Goal: Information Seeking & Learning: Learn about a topic

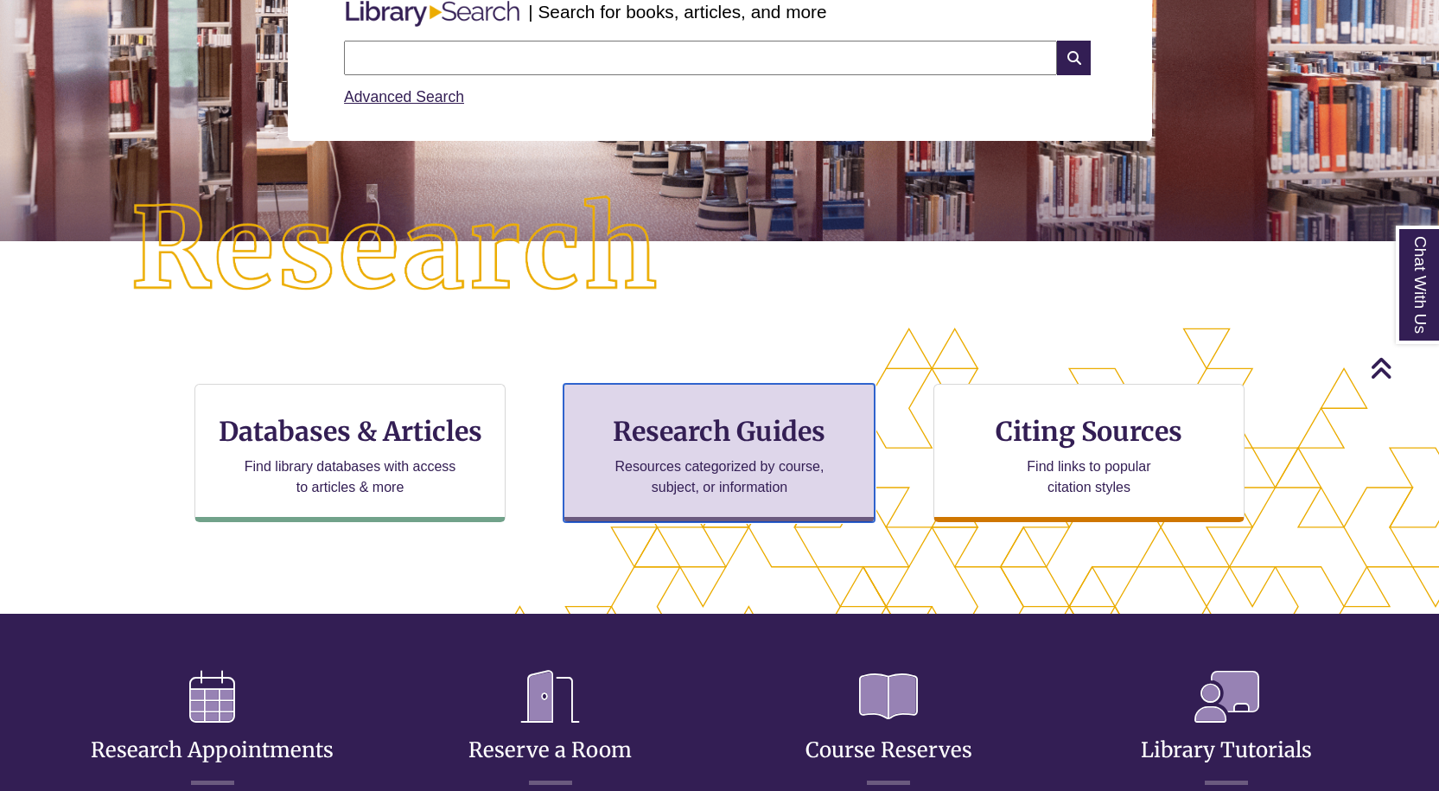
click at [742, 430] on h3 "Research Guides" at bounding box center [719, 431] width 282 height 33
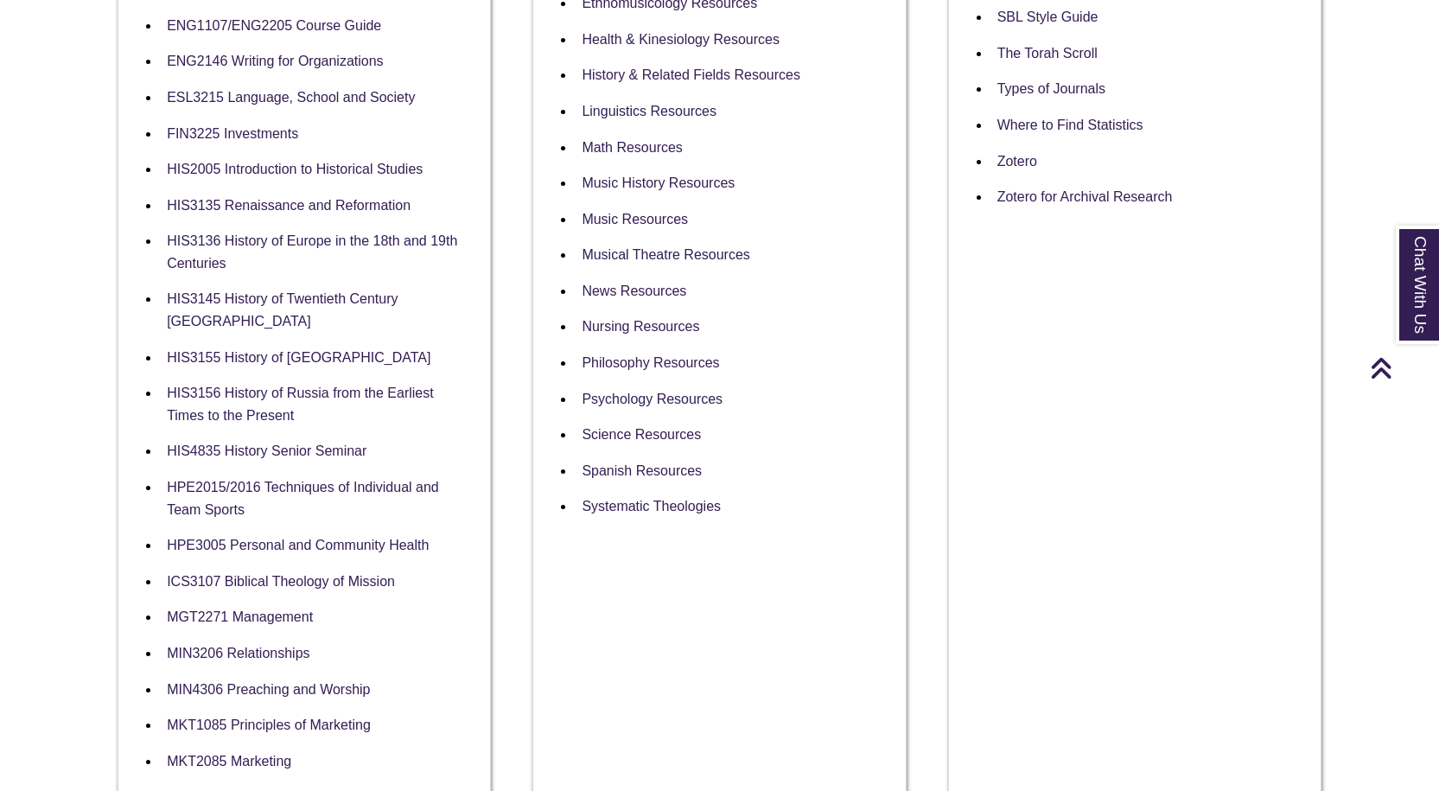
scroll to position [1037, 0]
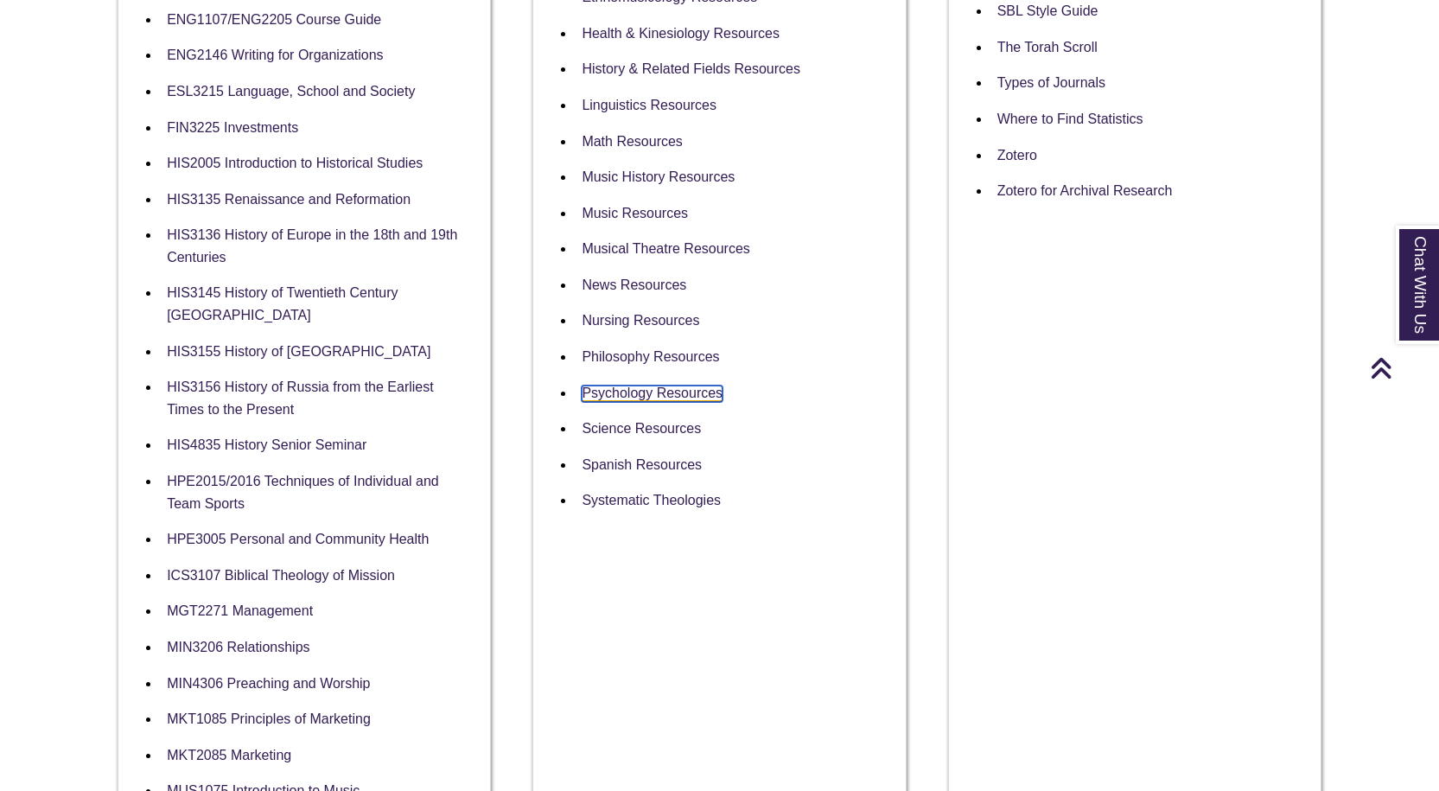
click at [600, 385] on link "Psychology Resources" at bounding box center [652, 393] width 141 height 16
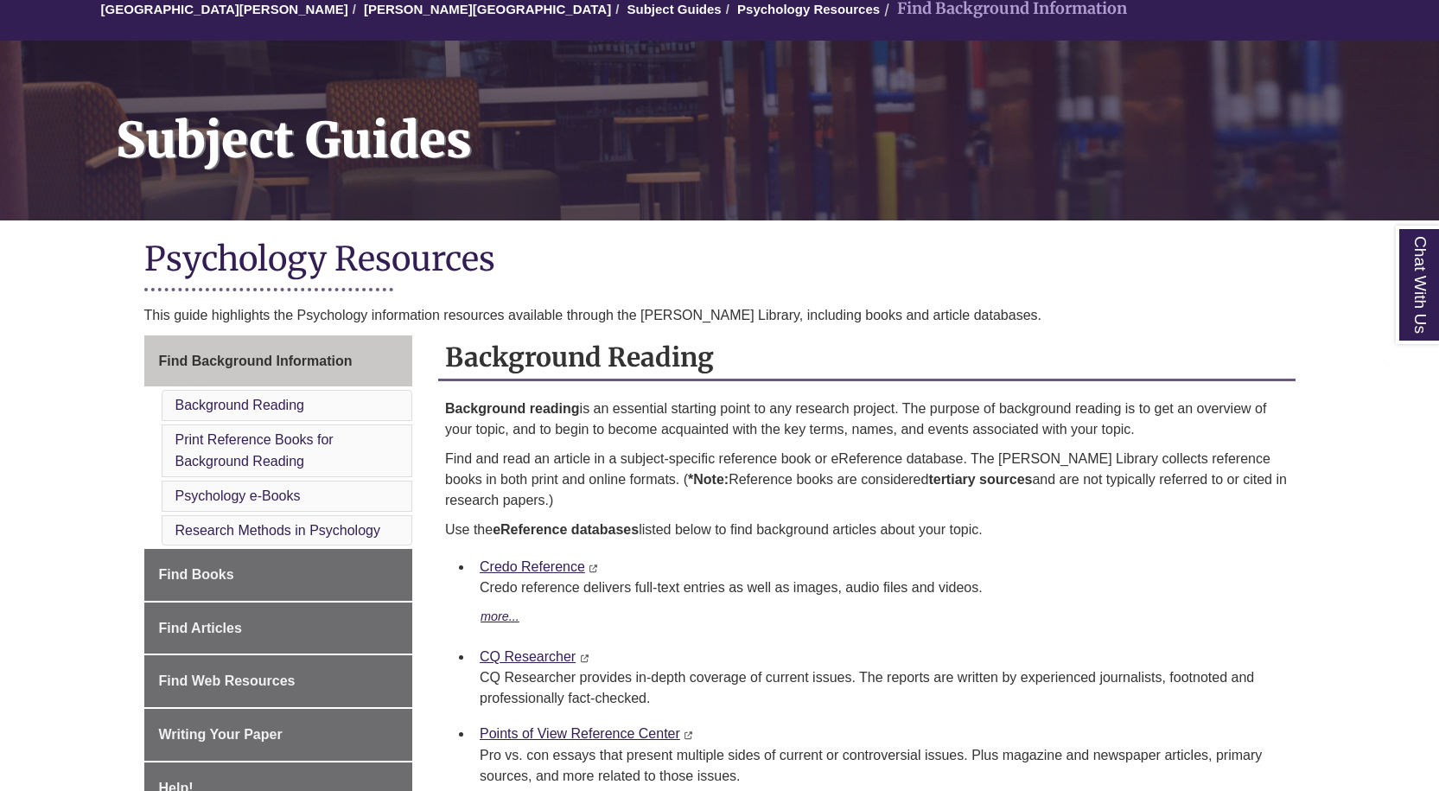
scroll to position [346, 0]
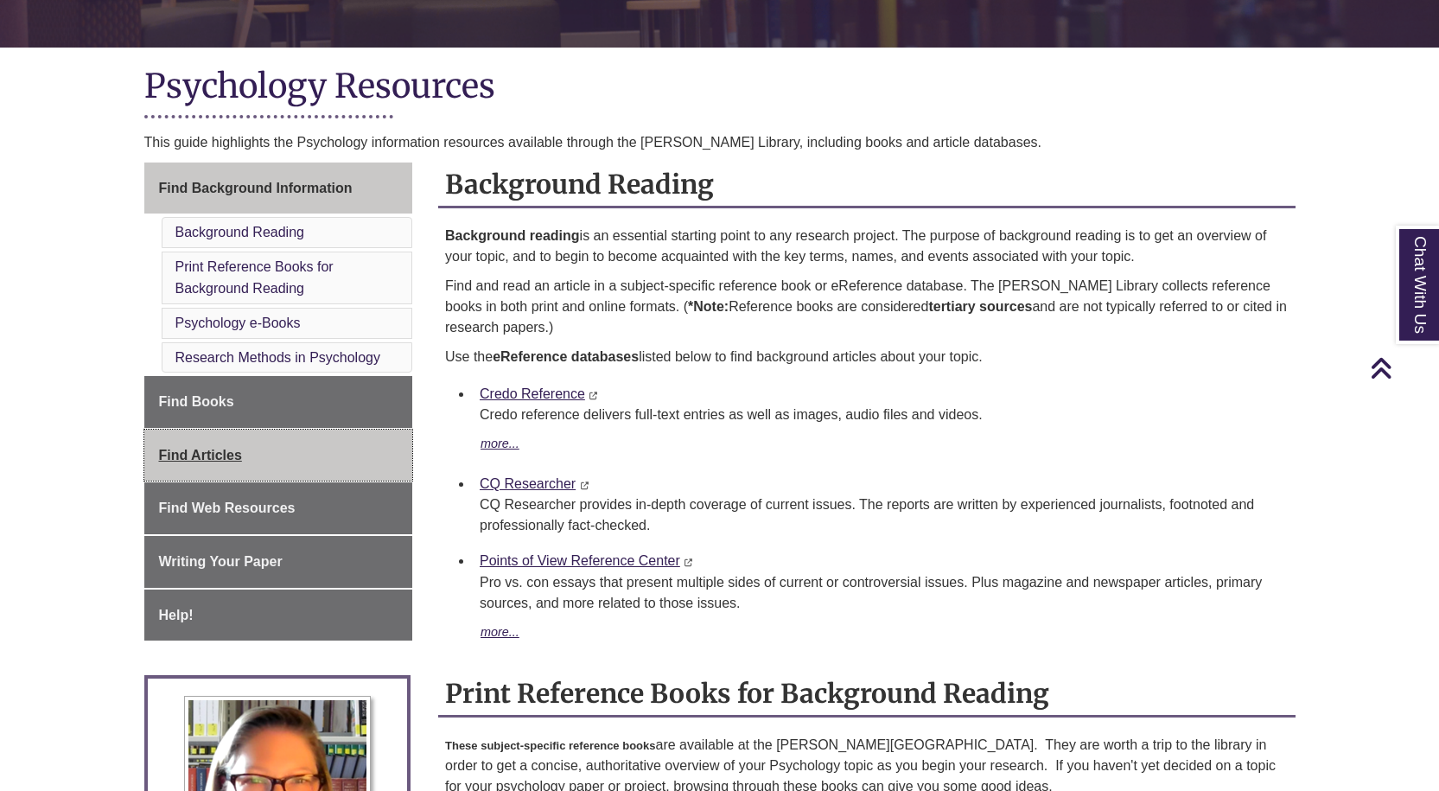
click at [252, 448] on link "Find Articles" at bounding box center [278, 456] width 269 height 52
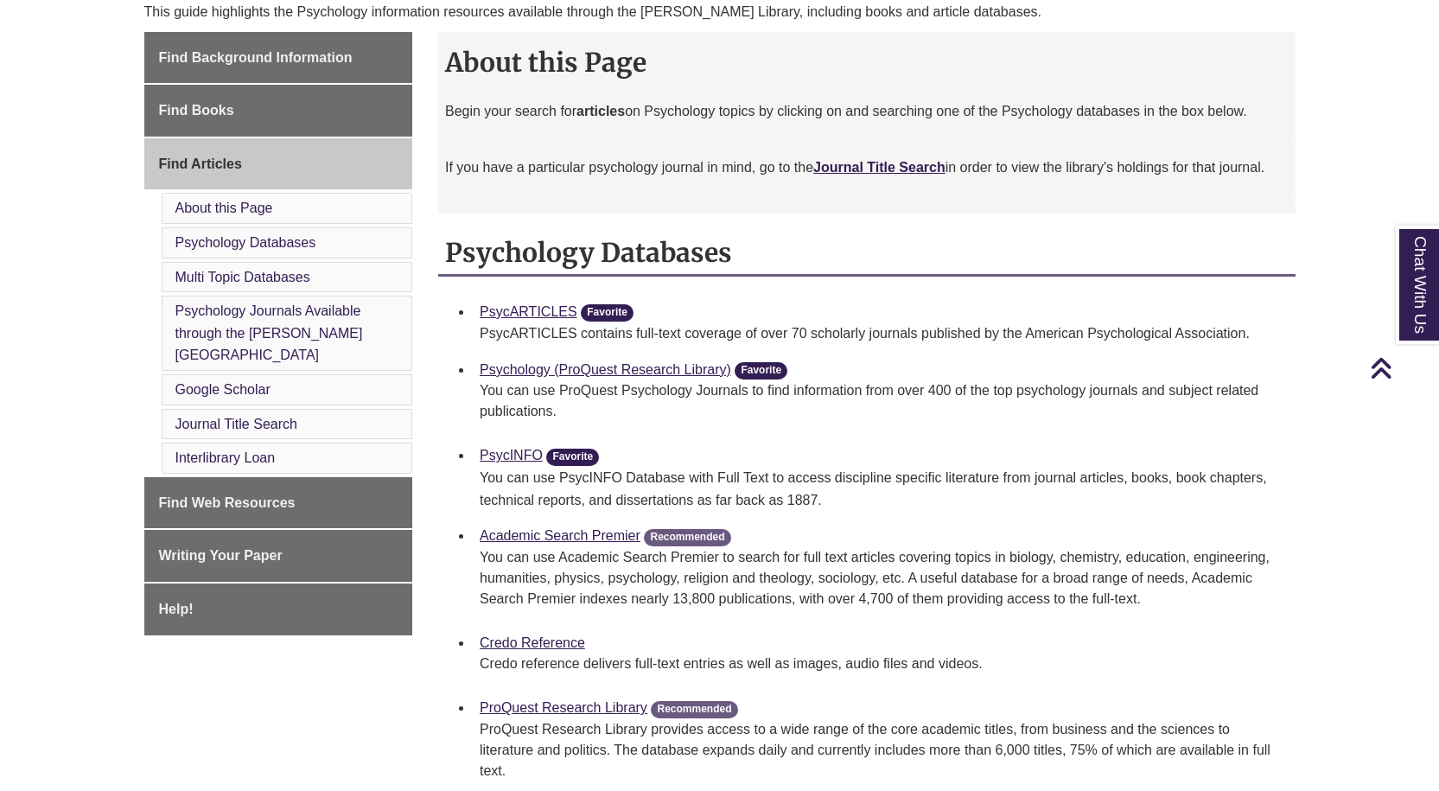
scroll to position [519, 0]
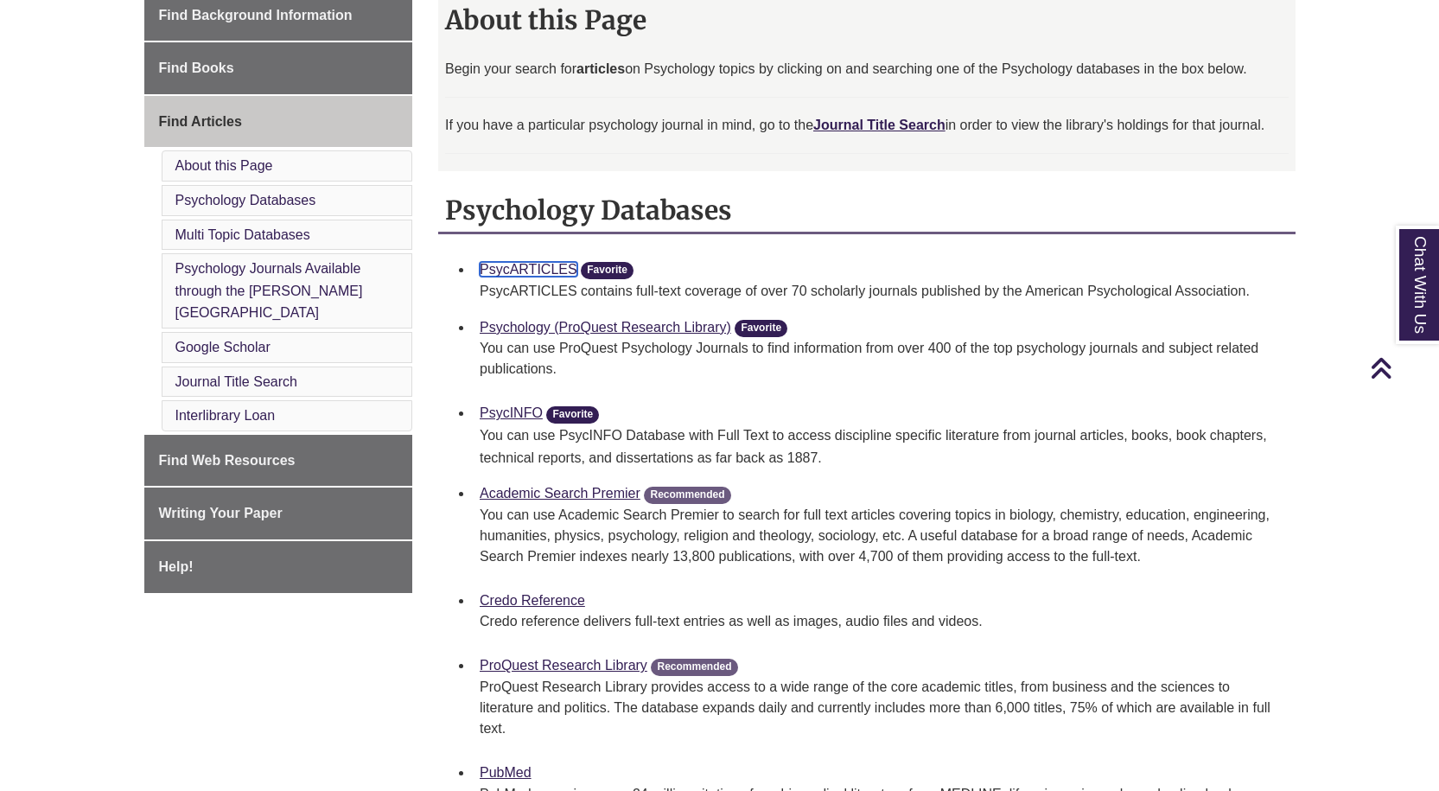
click at [543, 270] on link "PsycARTICLES" at bounding box center [529, 269] width 98 height 15
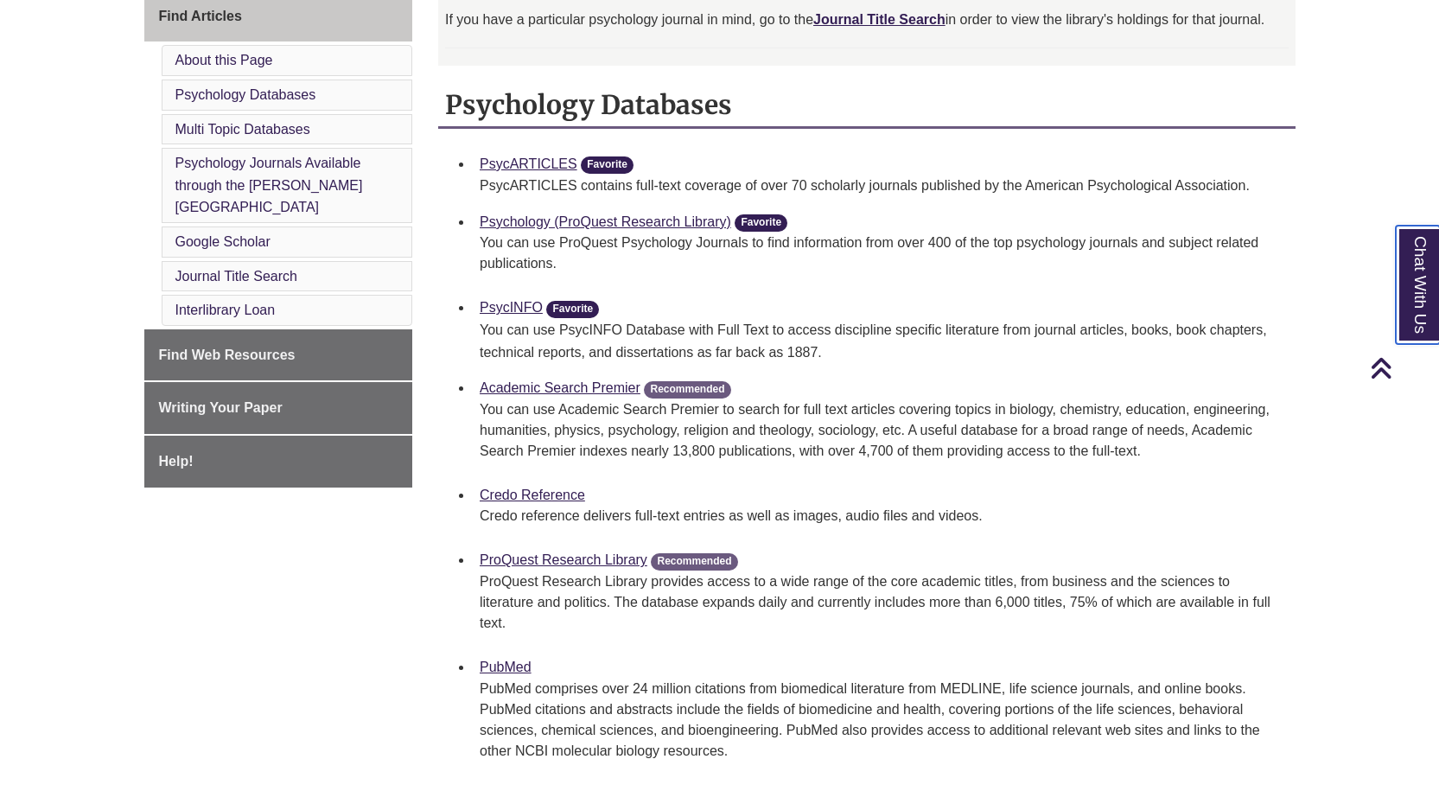
scroll to position [778, 0]
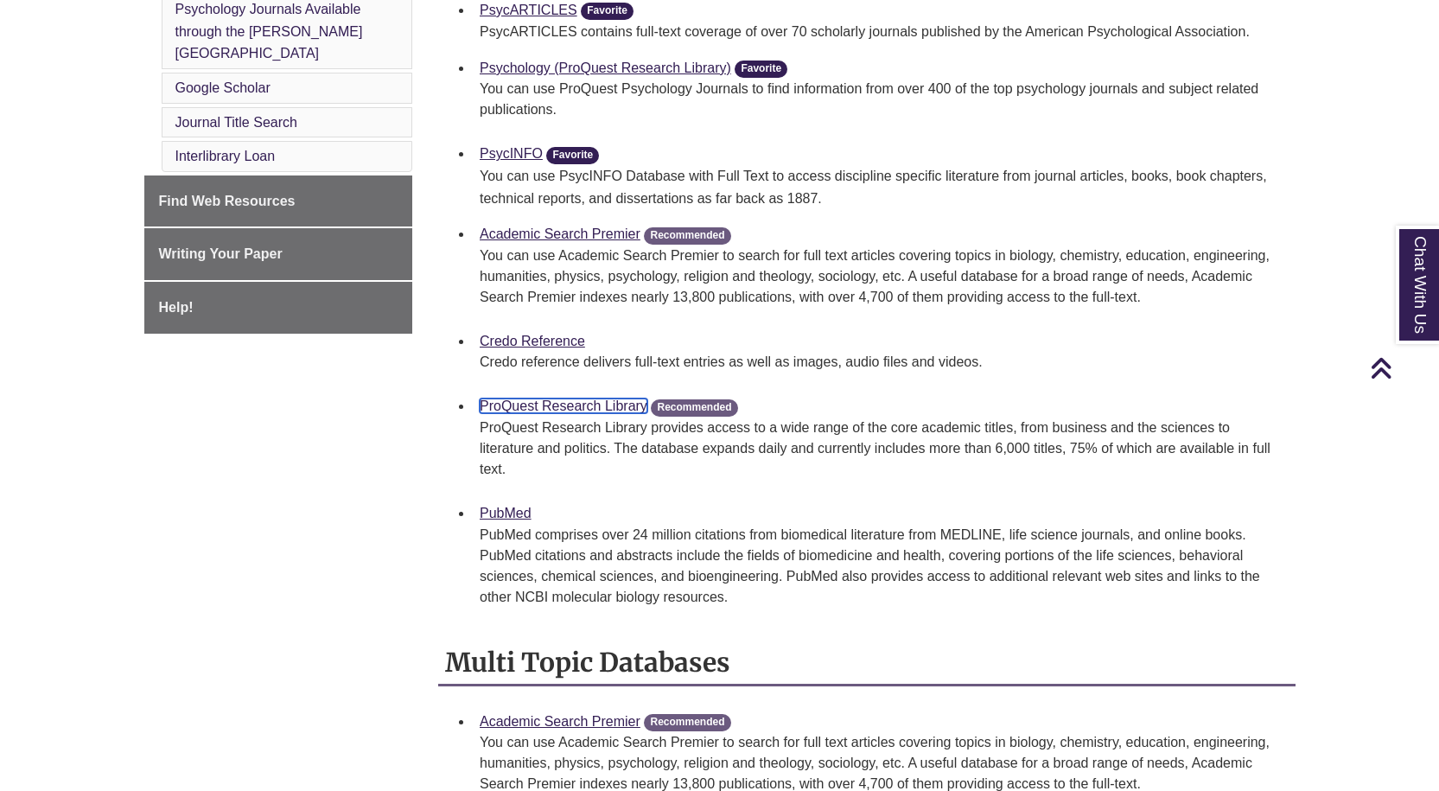
click at [536, 406] on link "ProQuest Research Library" at bounding box center [564, 405] width 168 height 15
